Goal: Task Accomplishment & Management: Complete application form

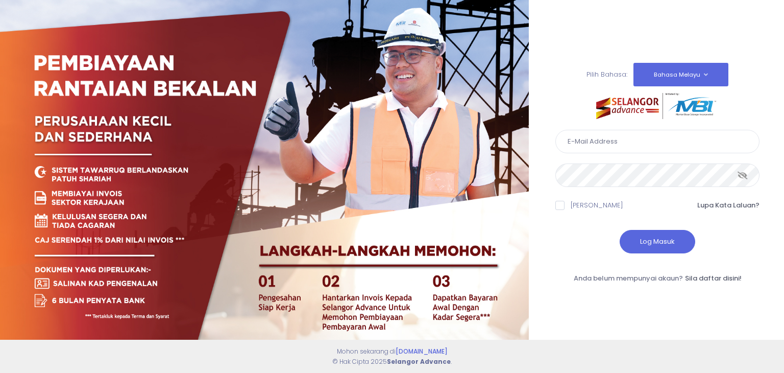
type input "shakeyla@kdebwm.com"
click at [638, 240] on button "Log Masuk" at bounding box center [658, 241] width 76 height 23
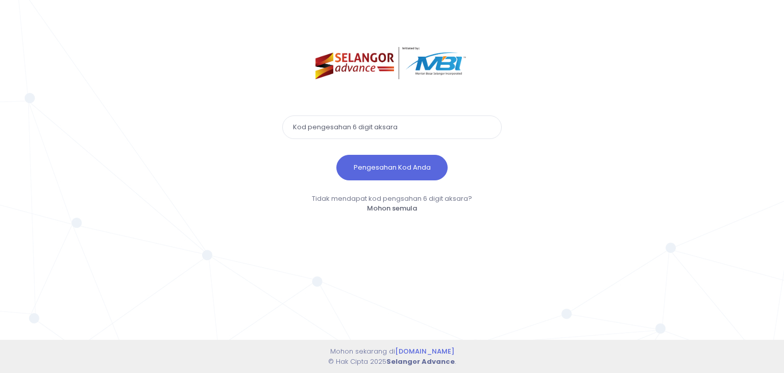
click at [333, 123] on input "text" at bounding box center [392, 126] width 220 height 23
type input "679338"
click at [380, 157] on button "Pengesahan Kod Anda" at bounding box center [391, 168] width 111 height 26
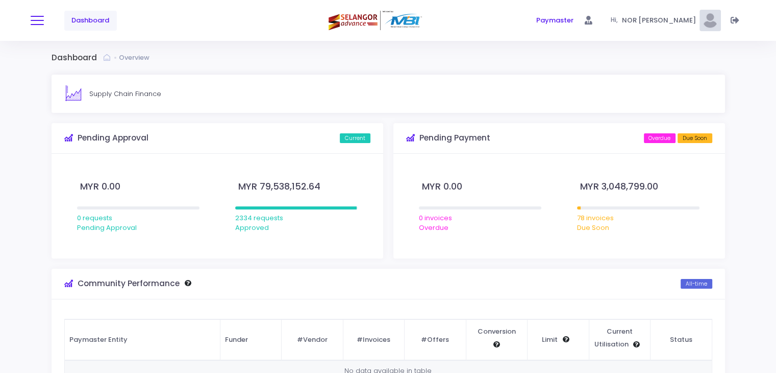
click at [40, 21] on button at bounding box center [37, 20] width 13 height 13
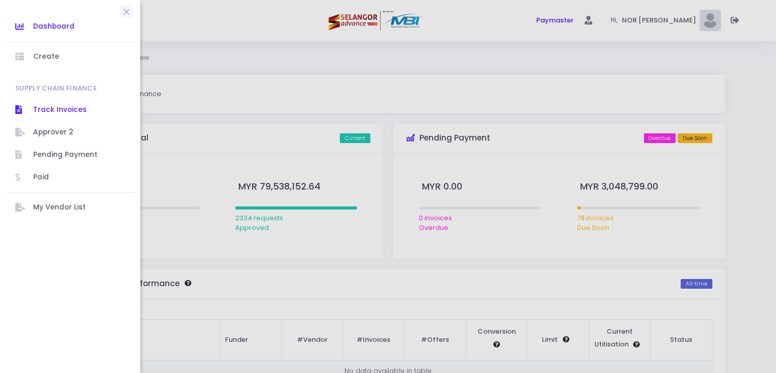
click at [48, 109] on span "Track Invoices" at bounding box center [79, 109] width 92 height 13
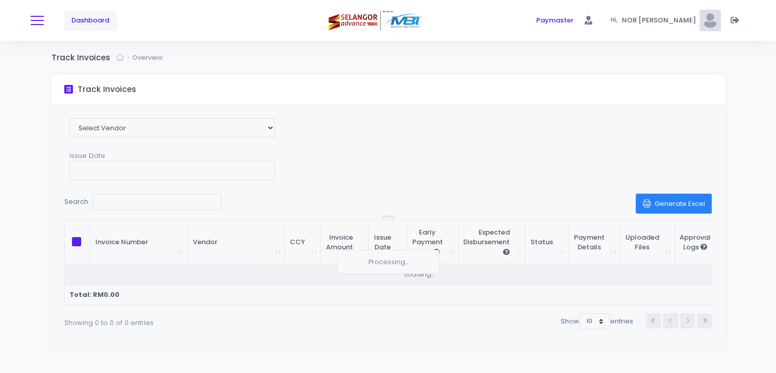
click at [39, 21] on button at bounding box center [37, 20] width 13 height 13
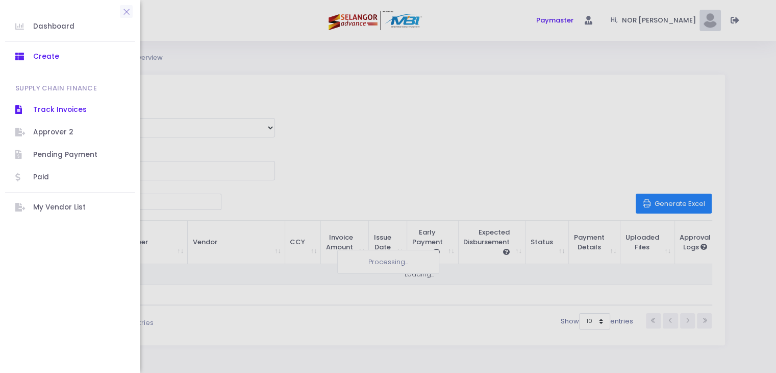
click at [44, 57] on span "Create" at bounding box center [79, 56] width 92 height 13
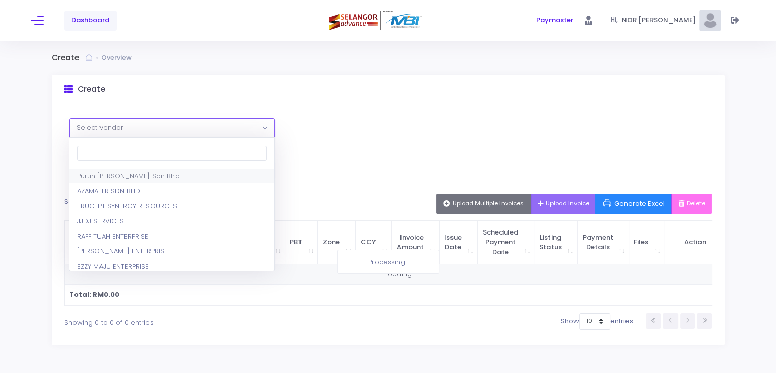
click at [168, 125] on span "Select vendor" at bounding box center [172, 127] width 205 height 18
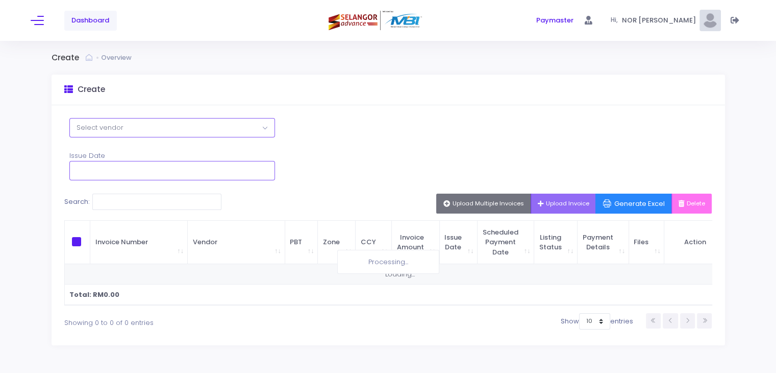
click at [170, 171] on input "text" at bounding box center [172, 170] width 206 height 19
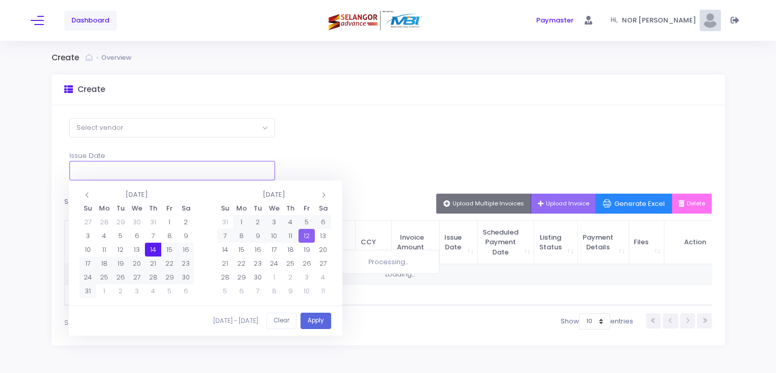
click at [170, 171] on input "text" at bounding box center [172, 170] width 206 height 19
click at [319, 319] on button "Apply" at bounding box center [316, 320] width 31 height 17
type input "31/08/2025 - 31/08/2025"
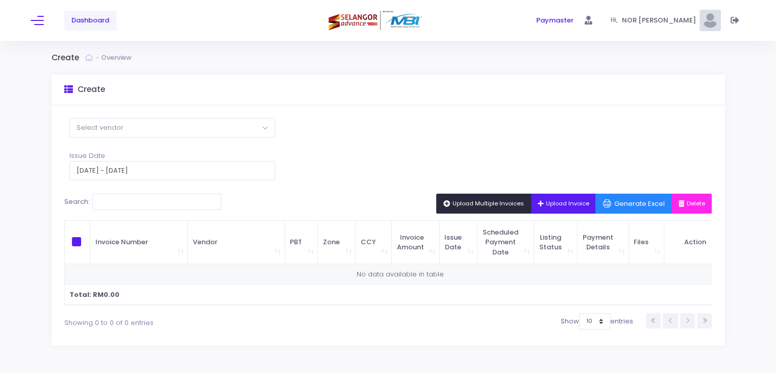
click at [487, 202] on span "Upload Multiple Invoices" at bounding box center [484, 203] width 81 height 8
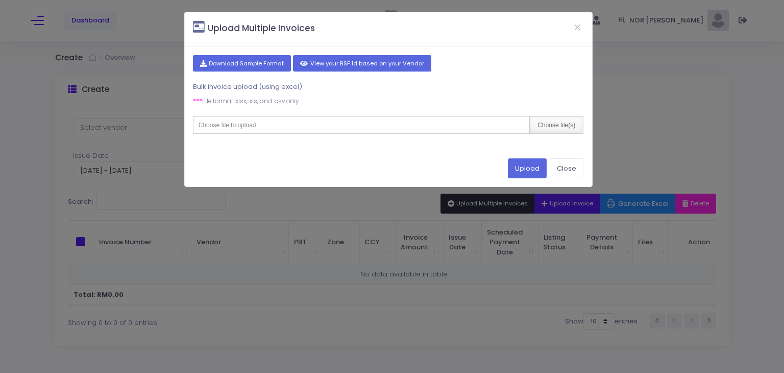
click at [542, 119] on div "Choose file(s)" at bounding box center [556, 124] width 54 height 17
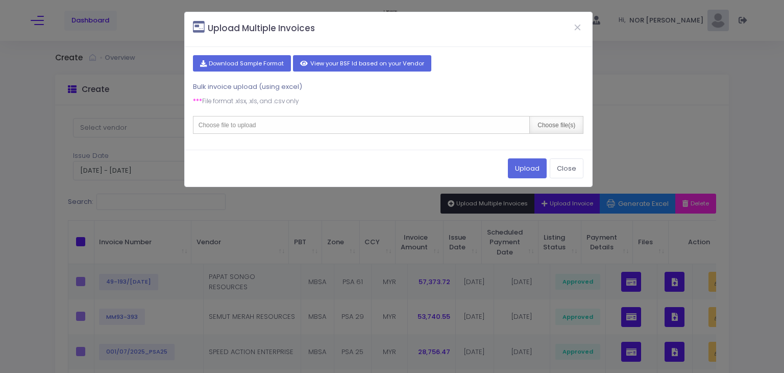
type input "C:\fakepath\2. PORTAL AUG'25.csv"
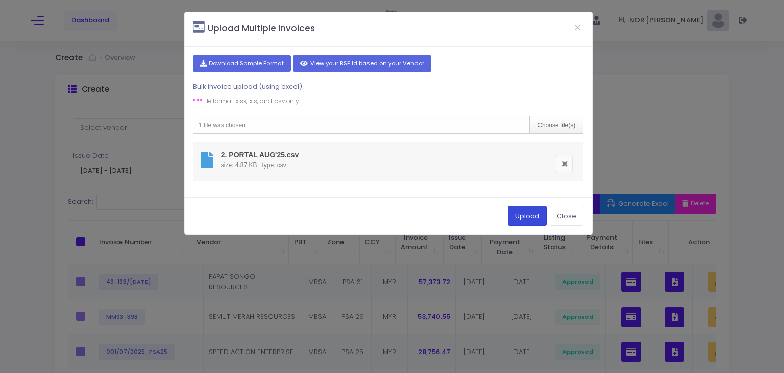
click at [519, 217] on button "Upload" at bounding box center [527, 215] width 39 height 19
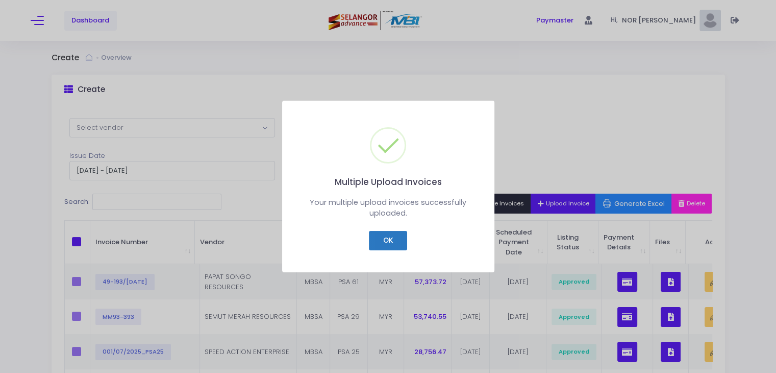
click at [394, 243] on button "OK" at bounding box center [388, 240] width 38 height 19
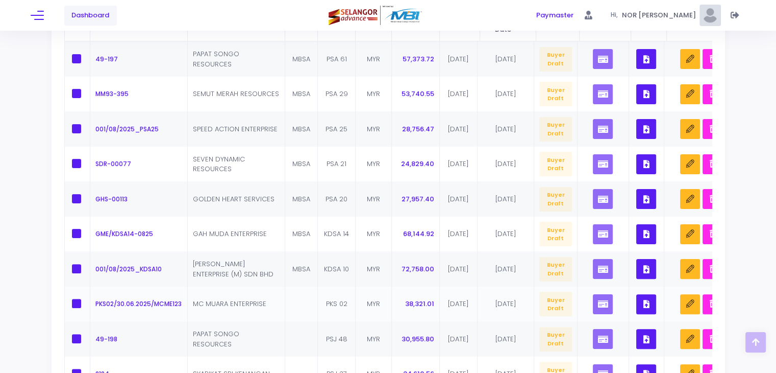
scroll to position [306, 0]
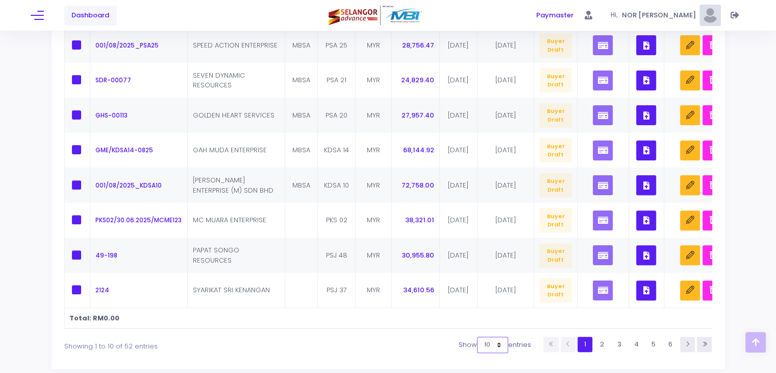
click at [498, 352] on select "10 25 50 100" at bounding box center [492, 344] width 31 height 16
select select "100"
click at [508, 353] on select "10 25 50 100" at bounding box center [492, 344] width 31 height 16
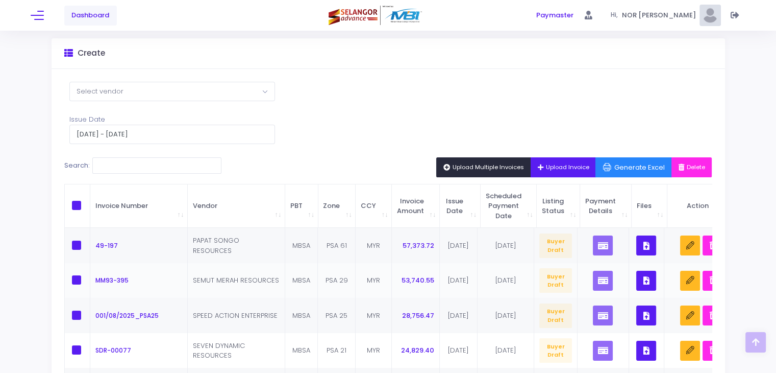
scroll to position [0, 0]
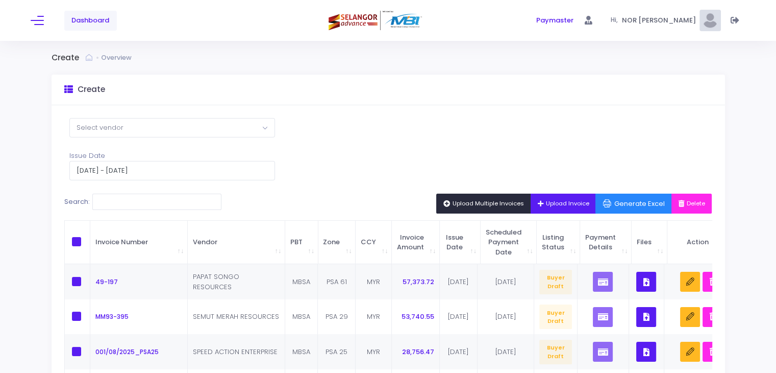
click at [80, 243] on span "\a \a \a \a" at bounding box center [76, 241] width 9 height 9
click at [87, 243] on input "\a \a \a \a" at bounding box center [90, 240] width 7 height 7
checkbox input "true"
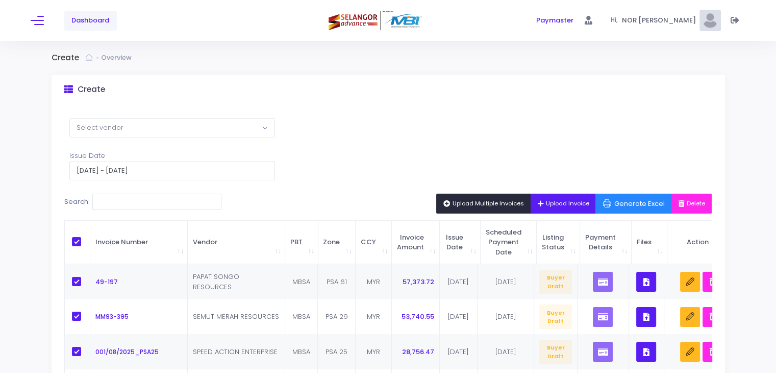
checkbox input "true"
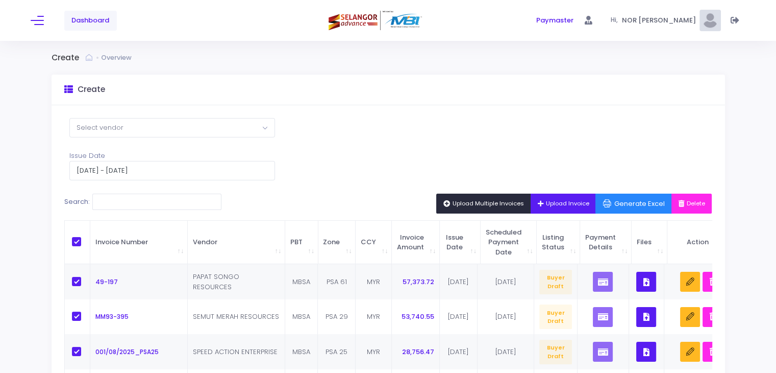
checkbox input "true"
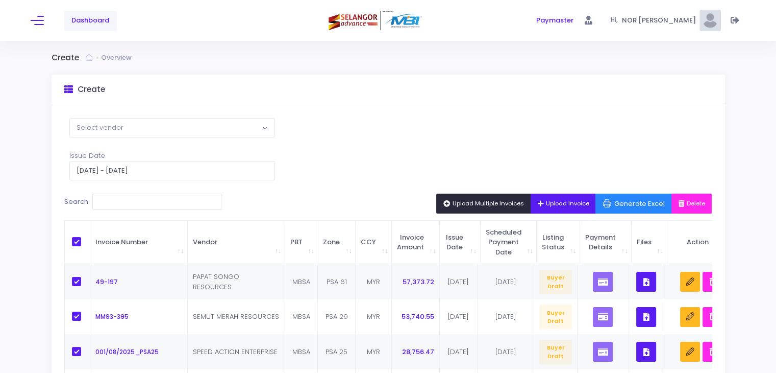
checkbox input "true"
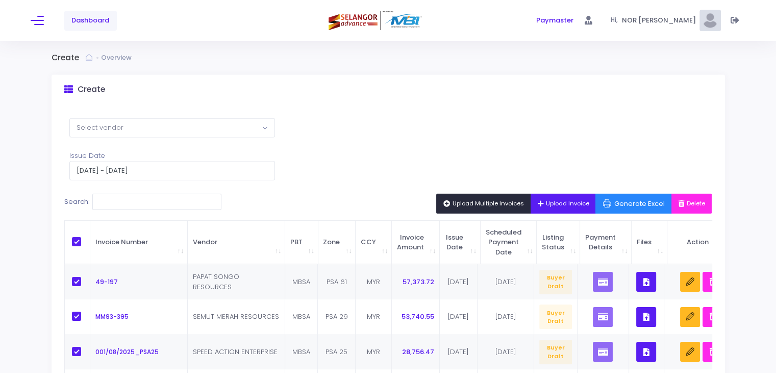
checkbox input "true"
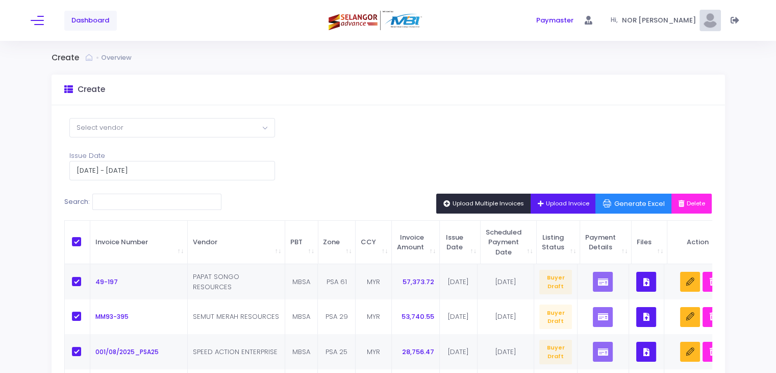
checkbox input "true"
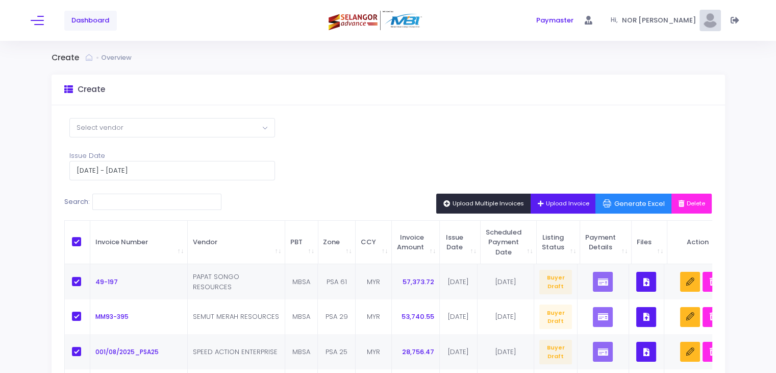
checkbox input "true"
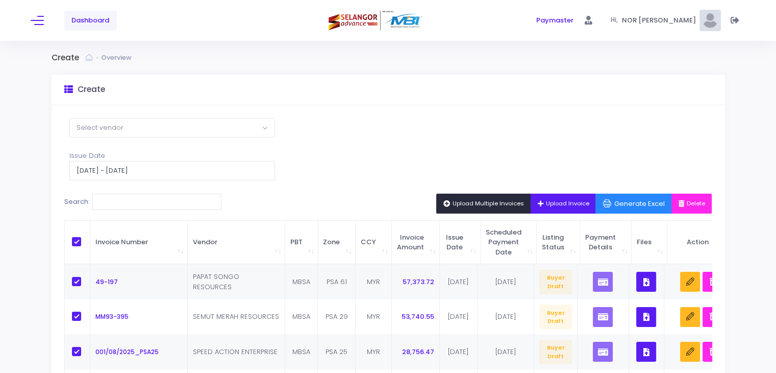
checkbox input "true"
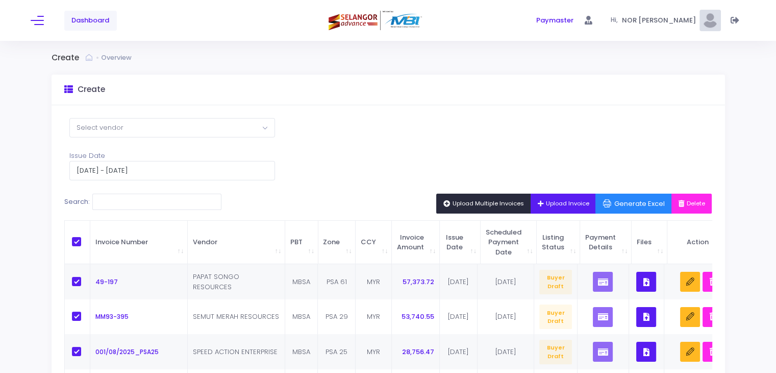
checkbox input "true"
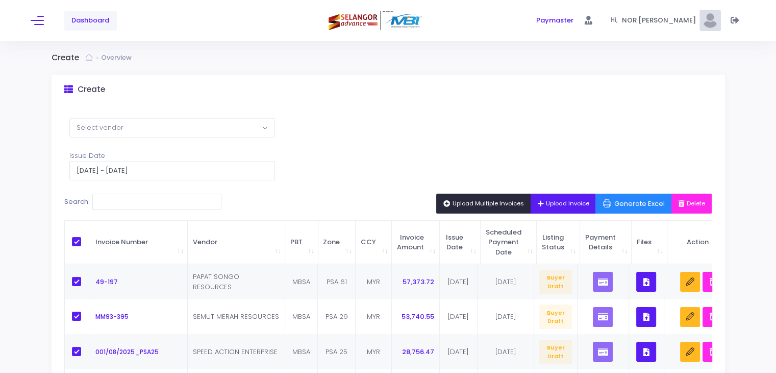
checkbox input "true"
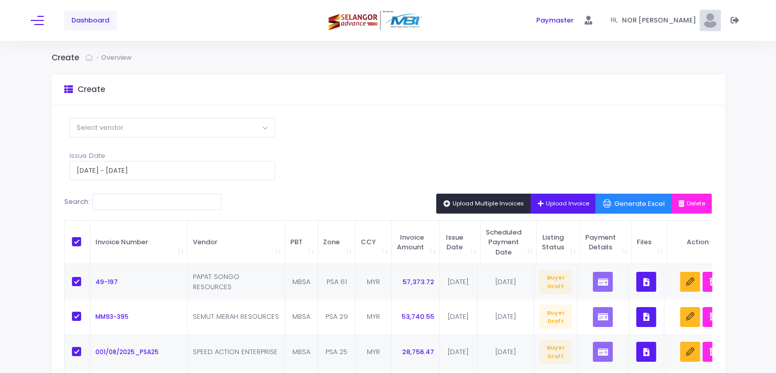
checkbox input "true"
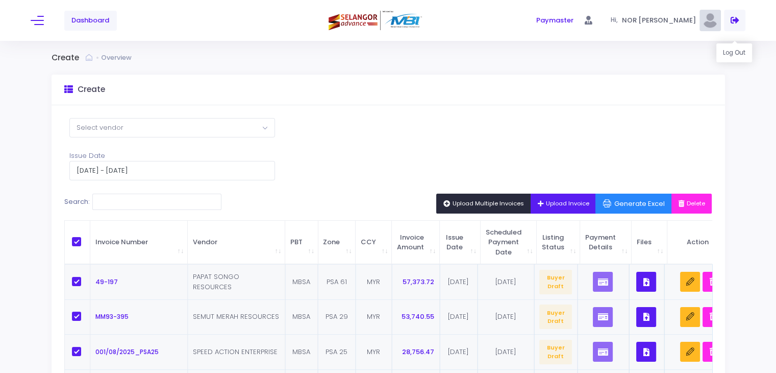
click at [731, 20] on icon at bounding box center [735, 20] width 9 height 0
